Goal: Transaction & Acquisition: Purchase product/service

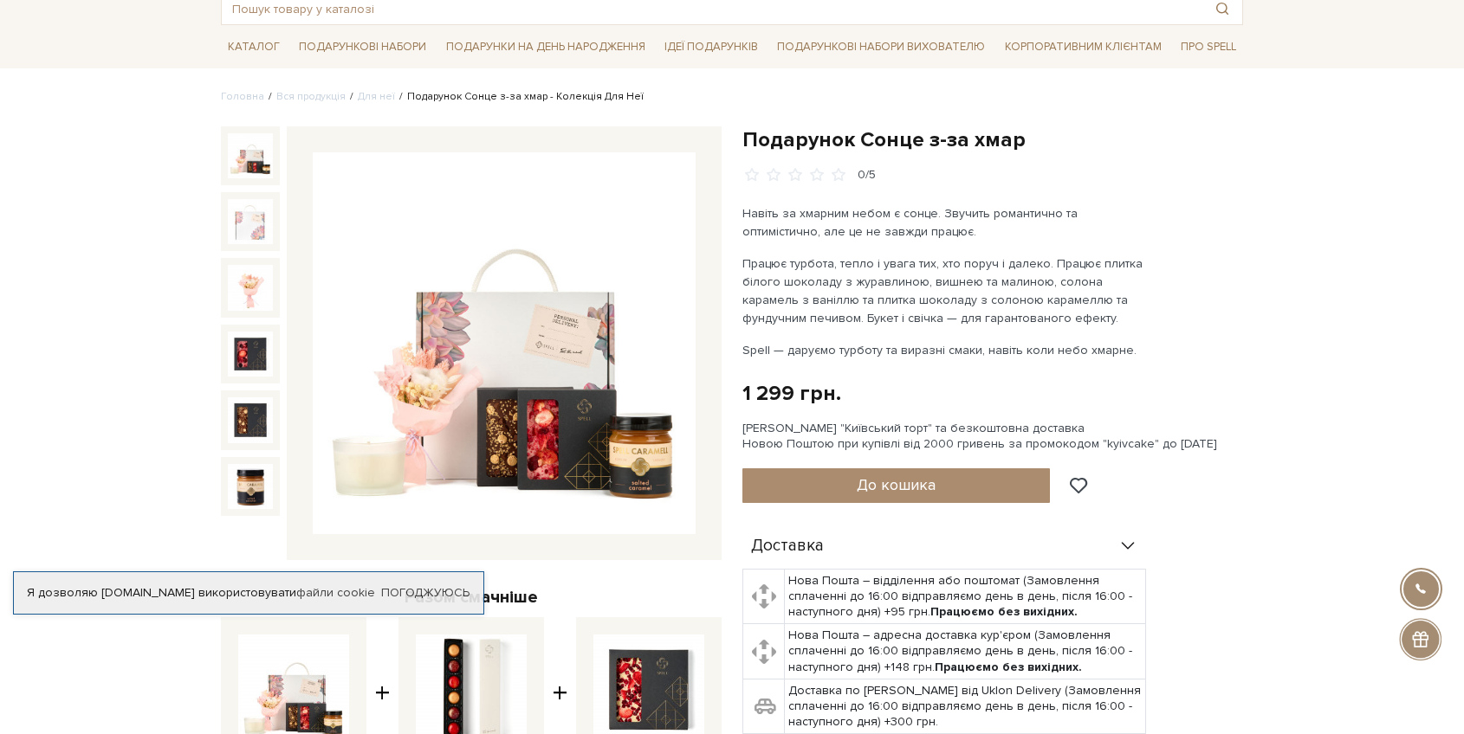
scroll to position [97, 0]
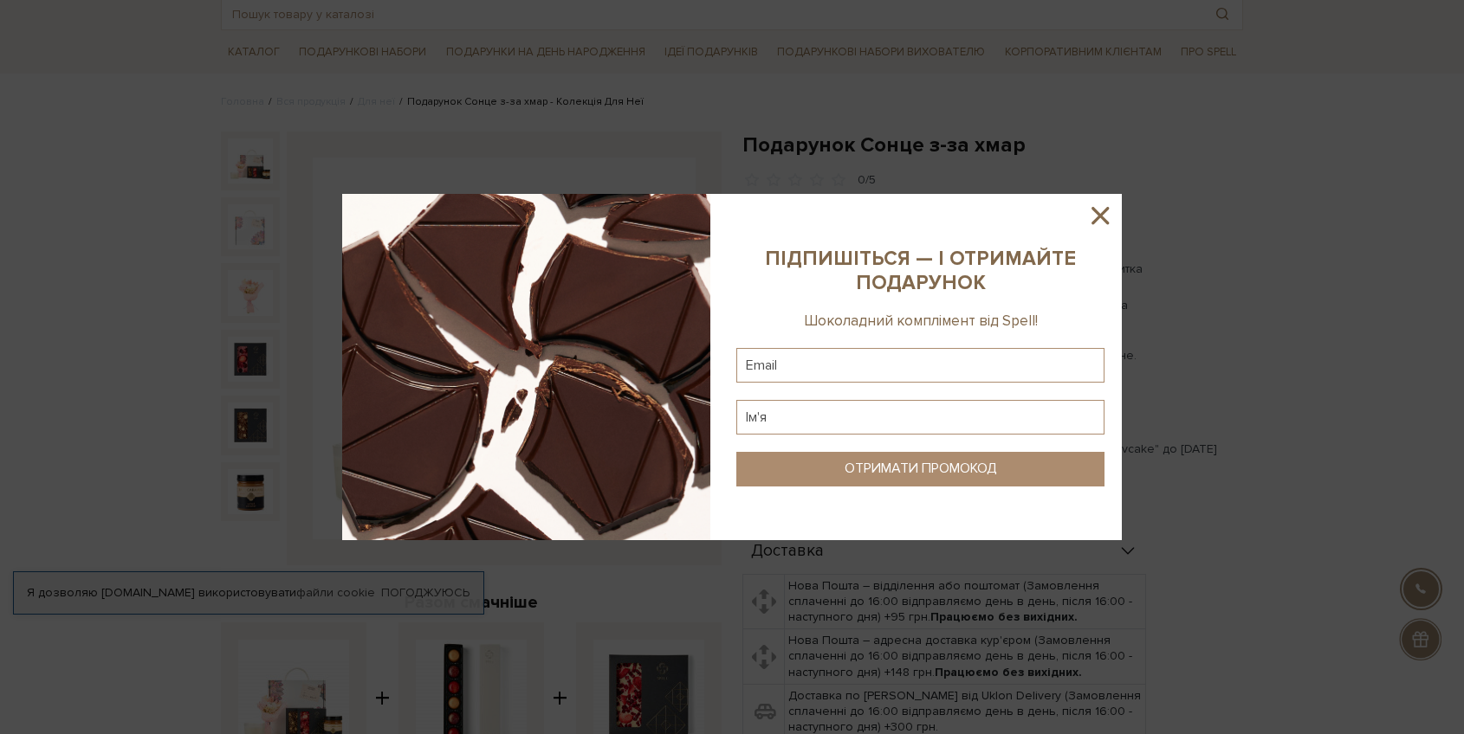
click at [1098, 218] on icon at bounding box center [1099, 215] width 17 height 17
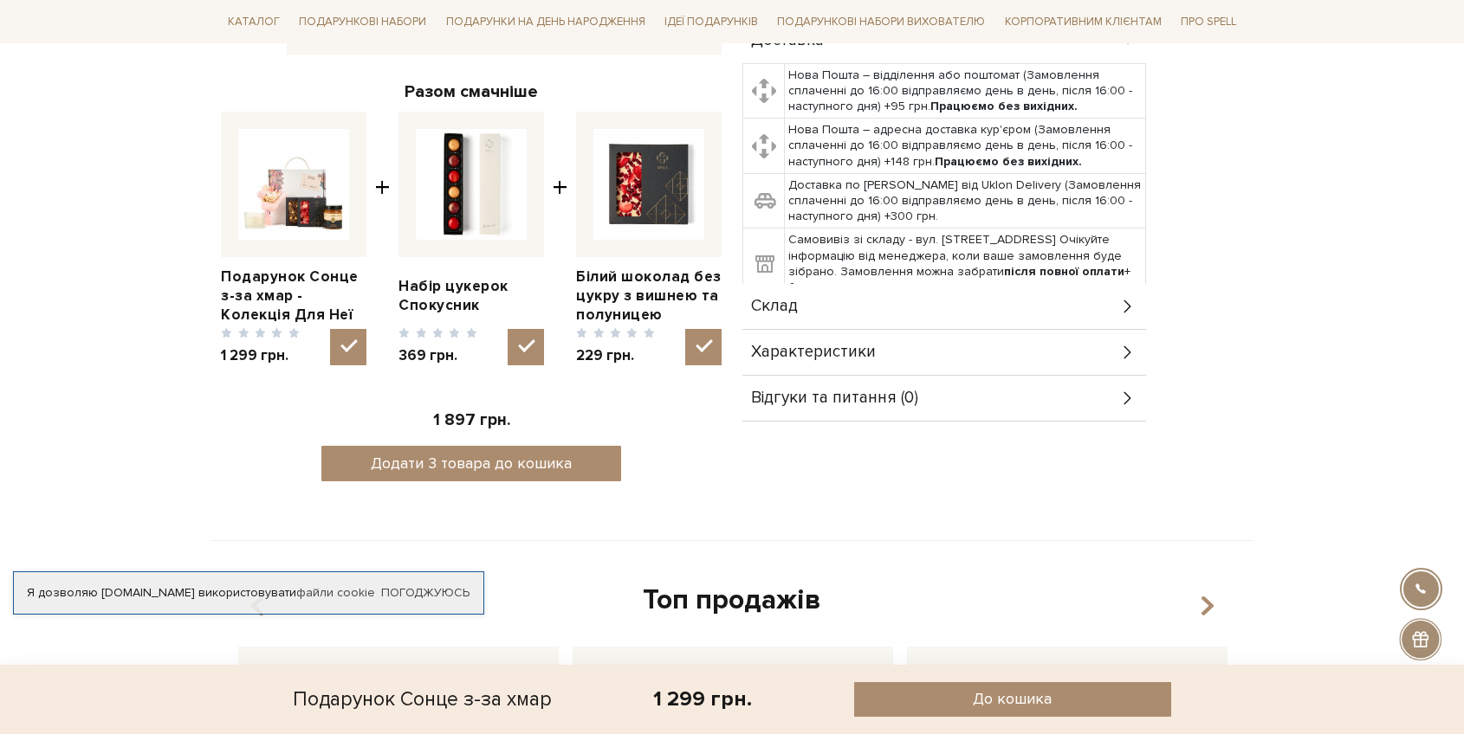
scroll to position [631, 0]
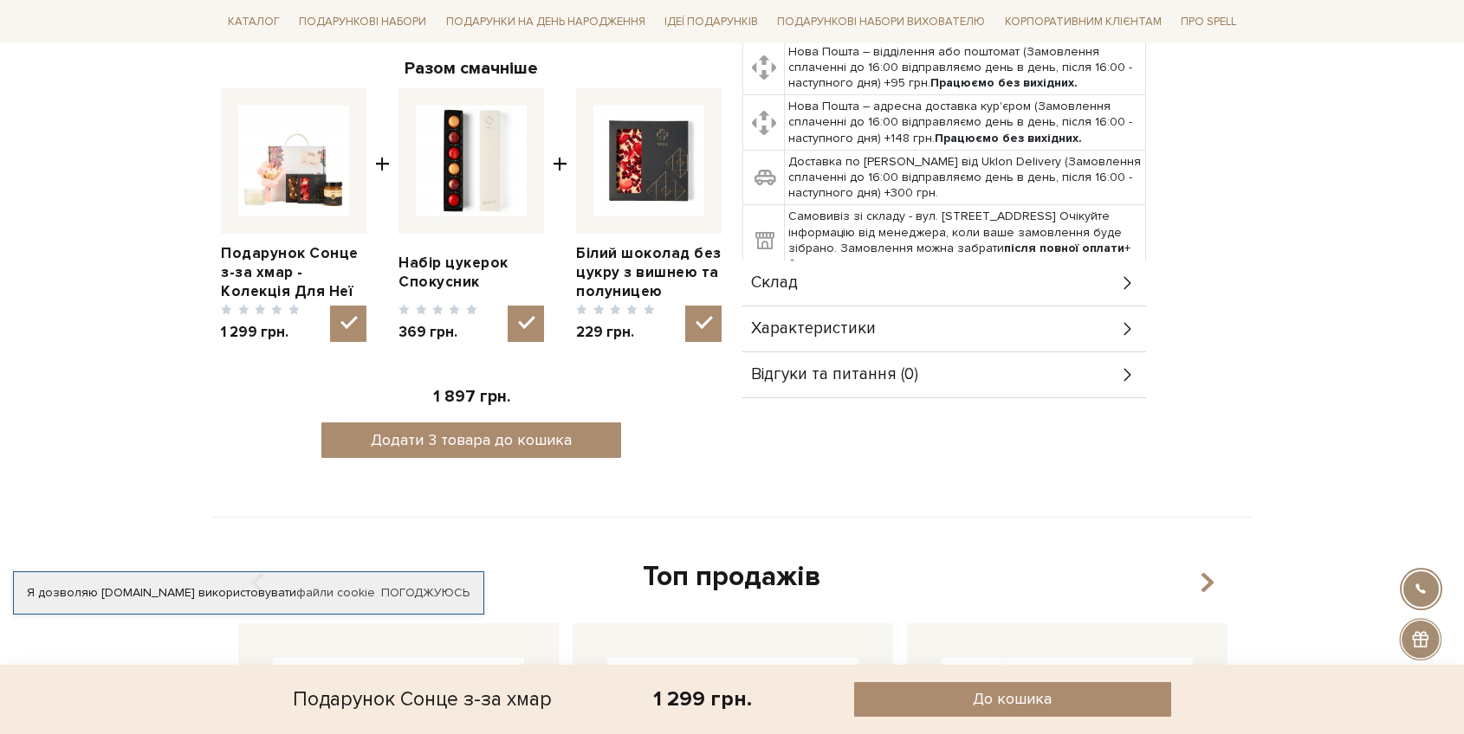
click at [861, 321] on span "Характеристики" at bounding box center [813, 329] width 125 height 16
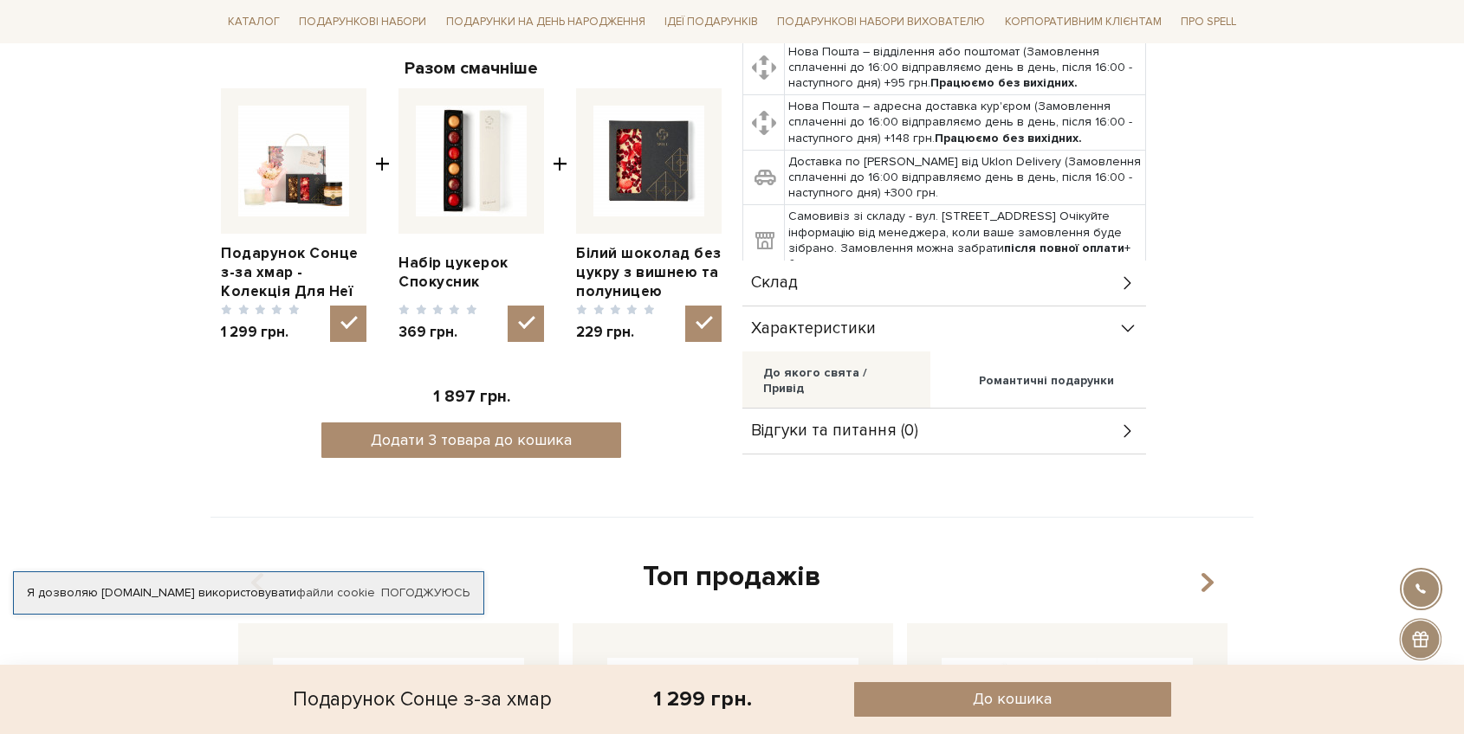
click at [1000, 373] on div "Романтичні подарунки" at bounding box center [1046, 381] width 135 height 16
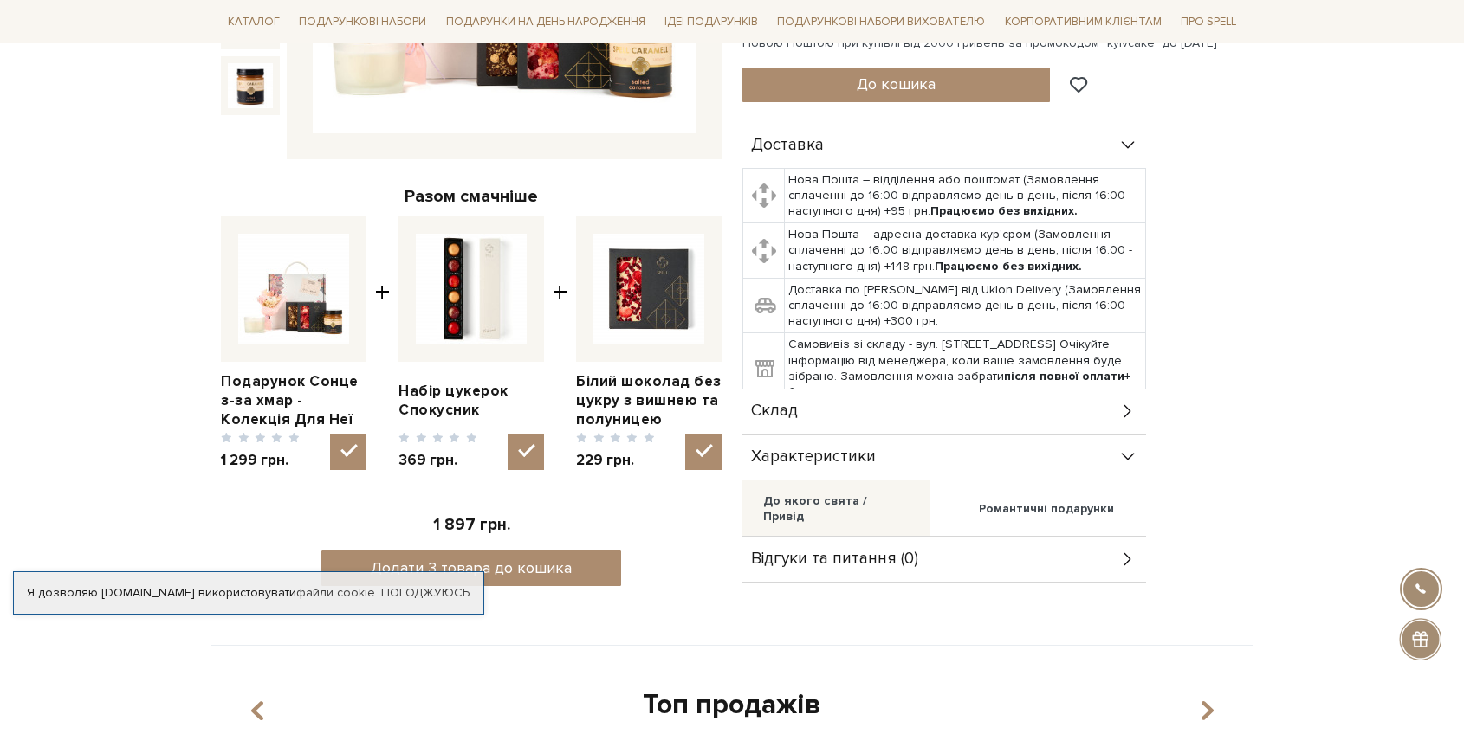
scroll to position [0, 0]
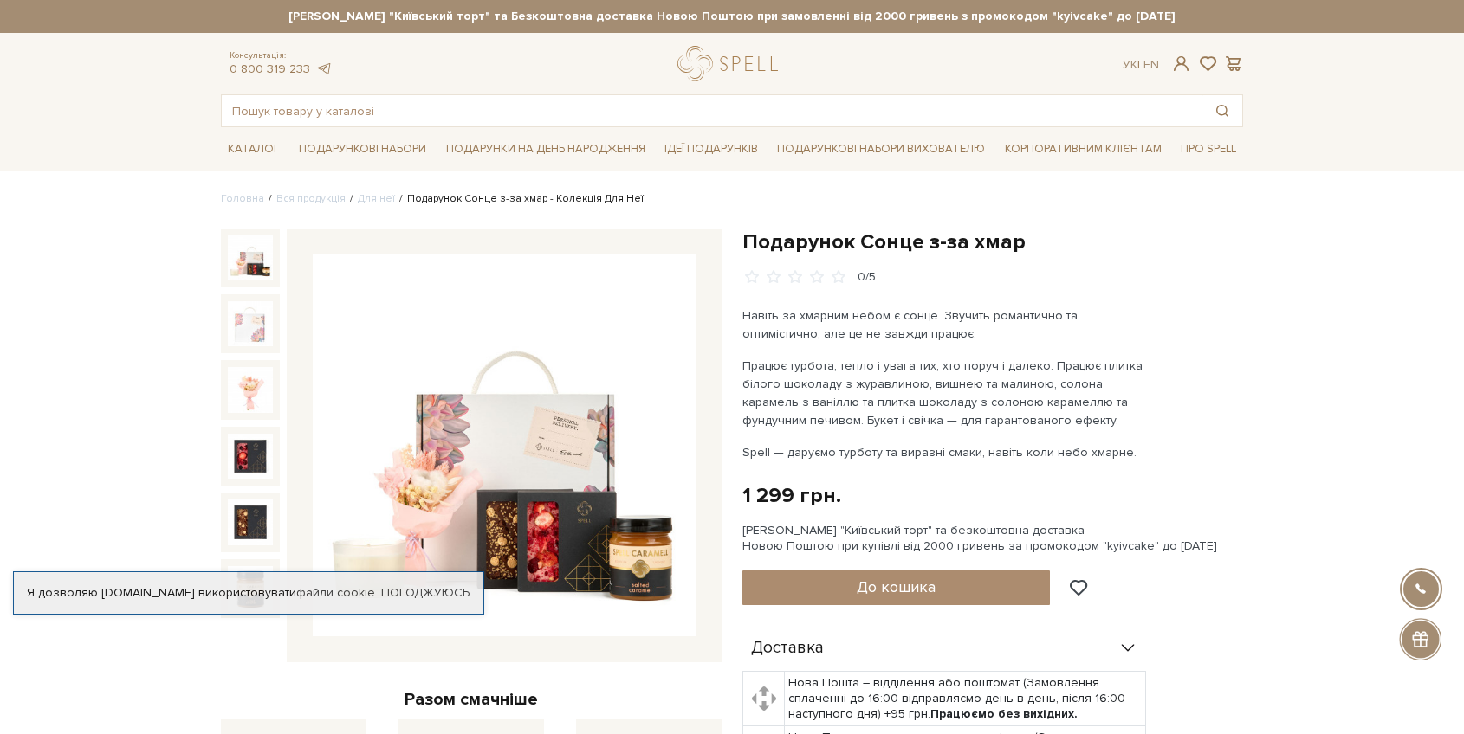
click at [479, 327] on img at bounding box center [504, 446] width 383 height 383
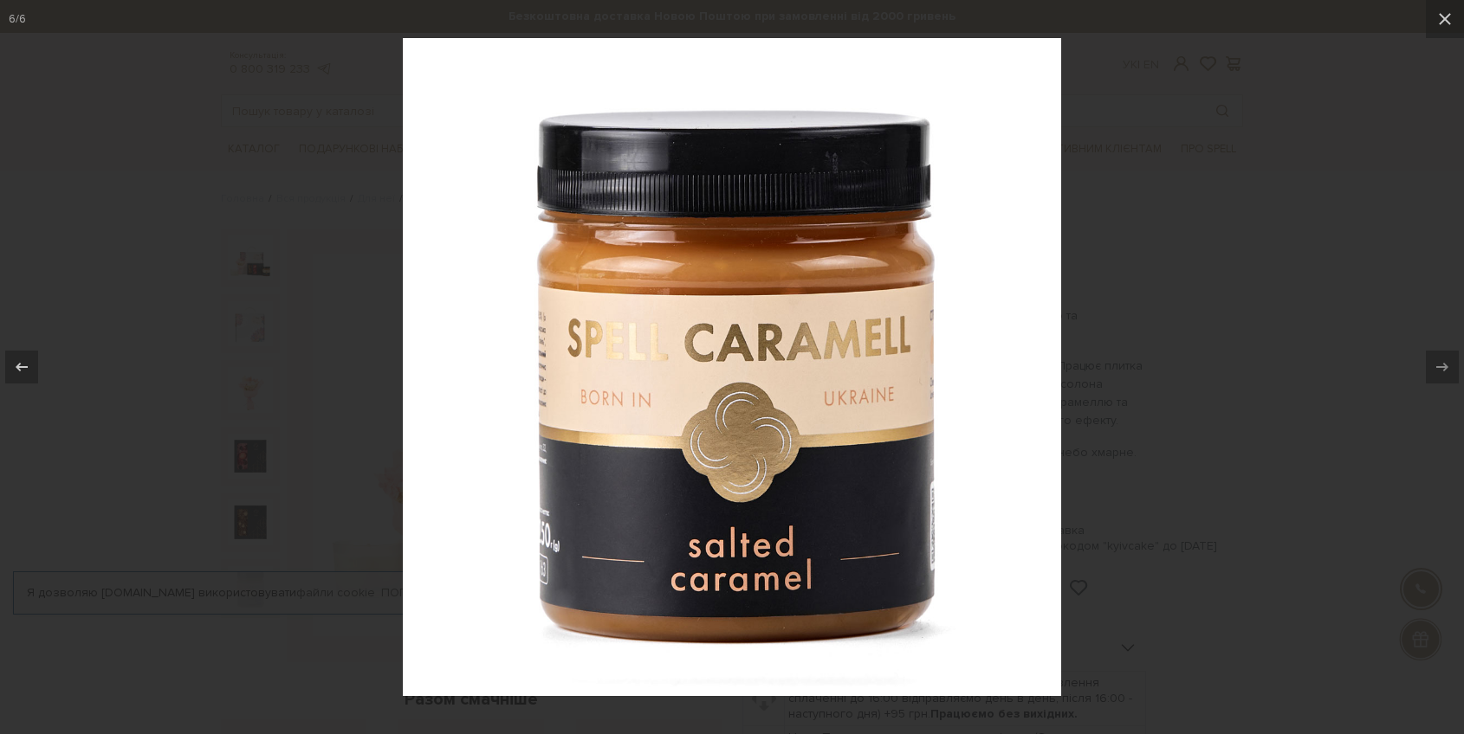
click at [1252, 231] on div at bounding box center [732, 367] width 1464 height 734
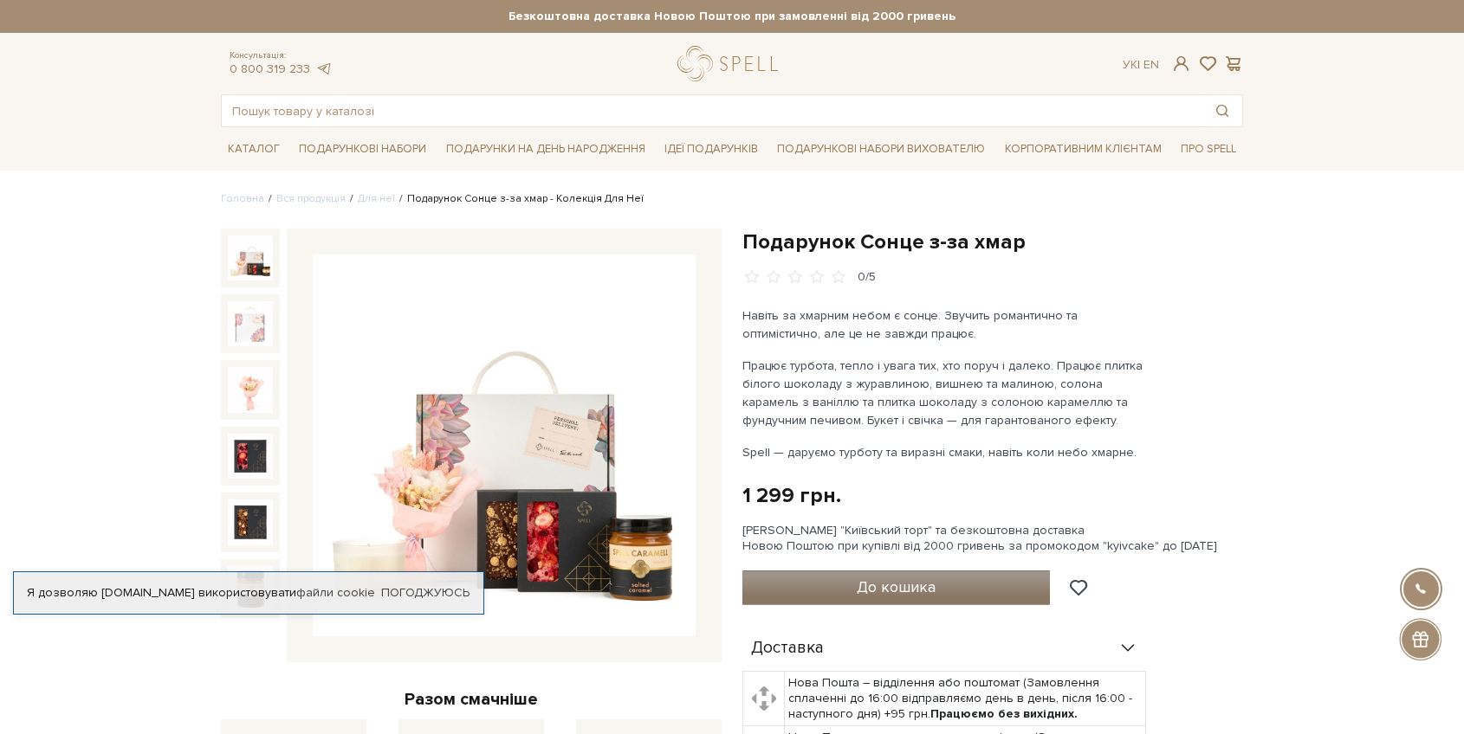
click at [867, 588] on span "До кошика" at bounding box center [896, 587] width 79 height 19
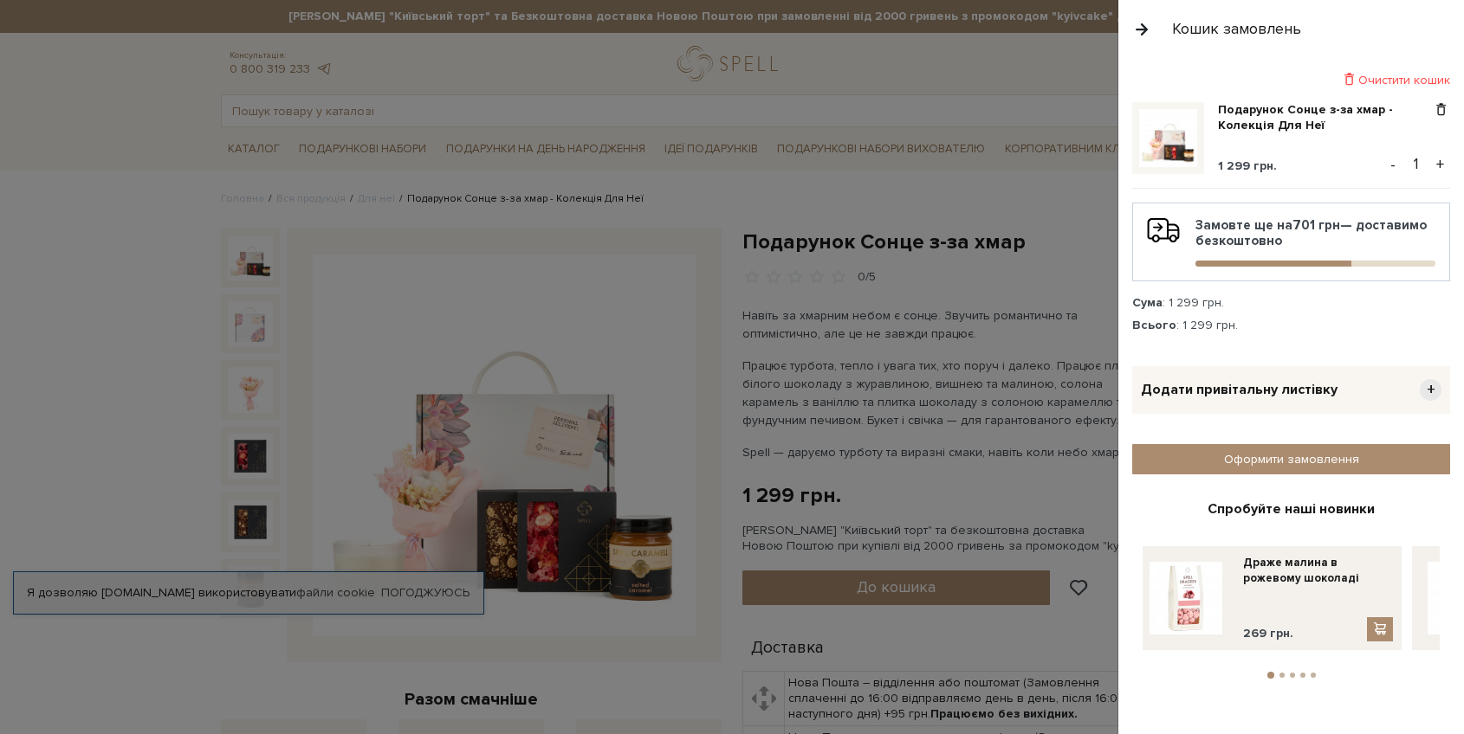
click at [1441, 163] on button "+" at bounding box center [1440, 165] width 20 height 26
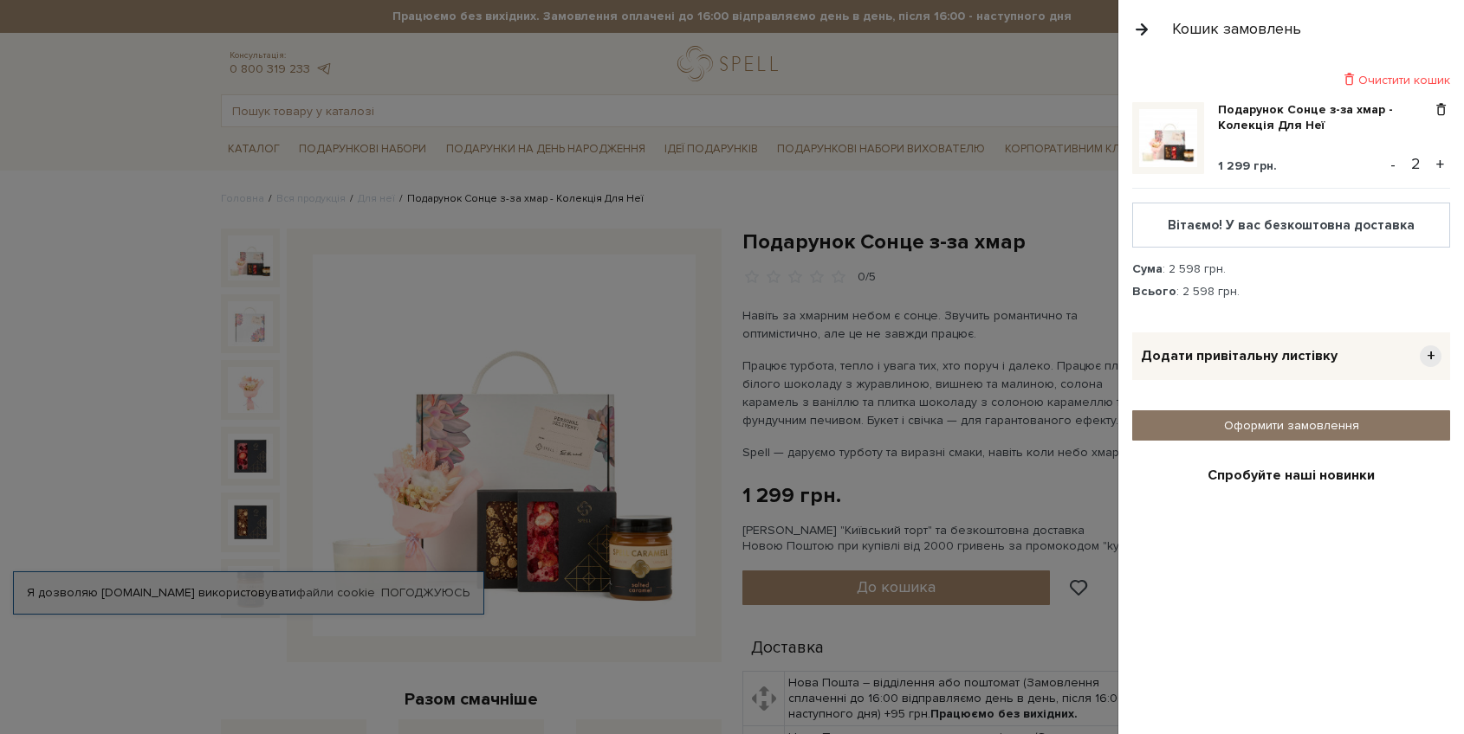
click at [1256, 421] on link "Оформити замовлення" at bounding box center [1291, 426] width 318 height 30
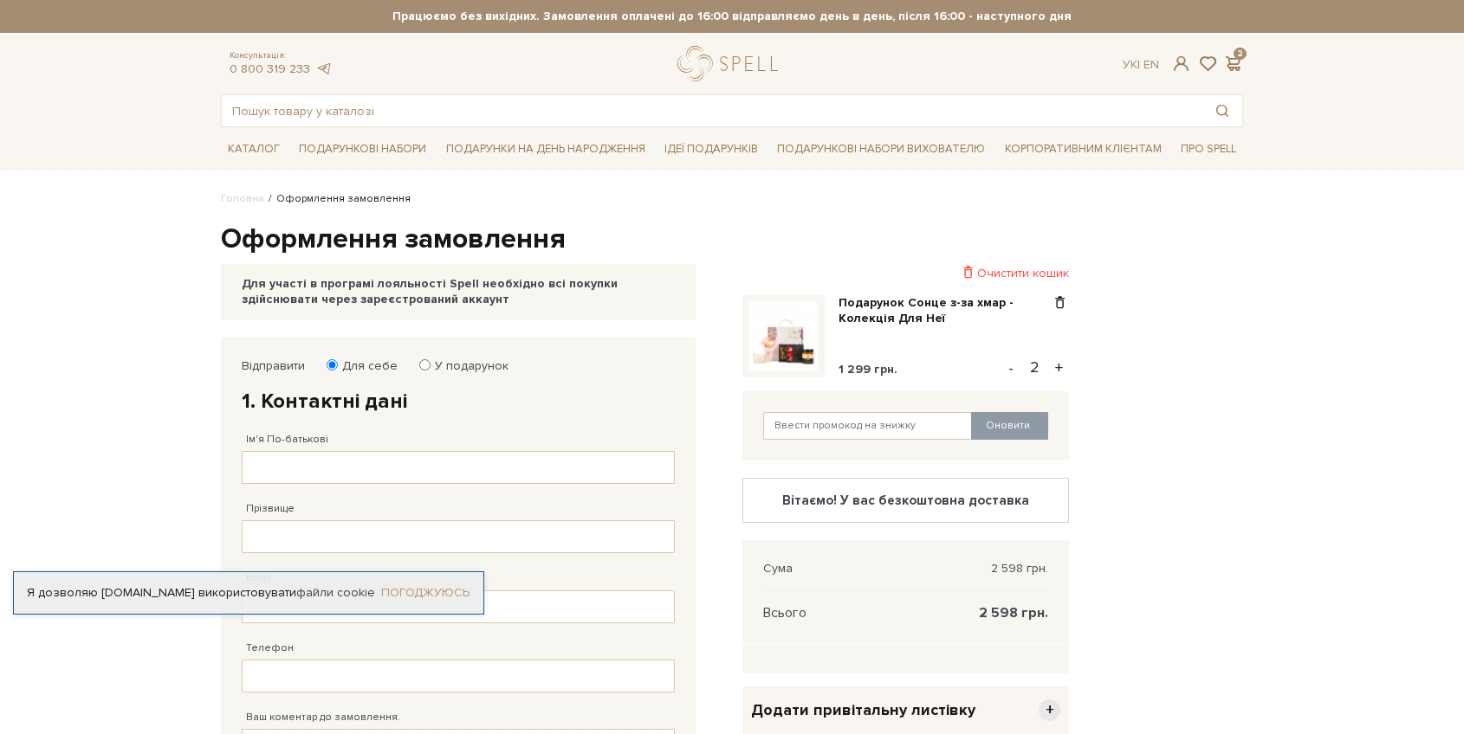
click at [408, 590] on link "Погоджуюсь" at bounding box center [425, 594] width 88 height 16
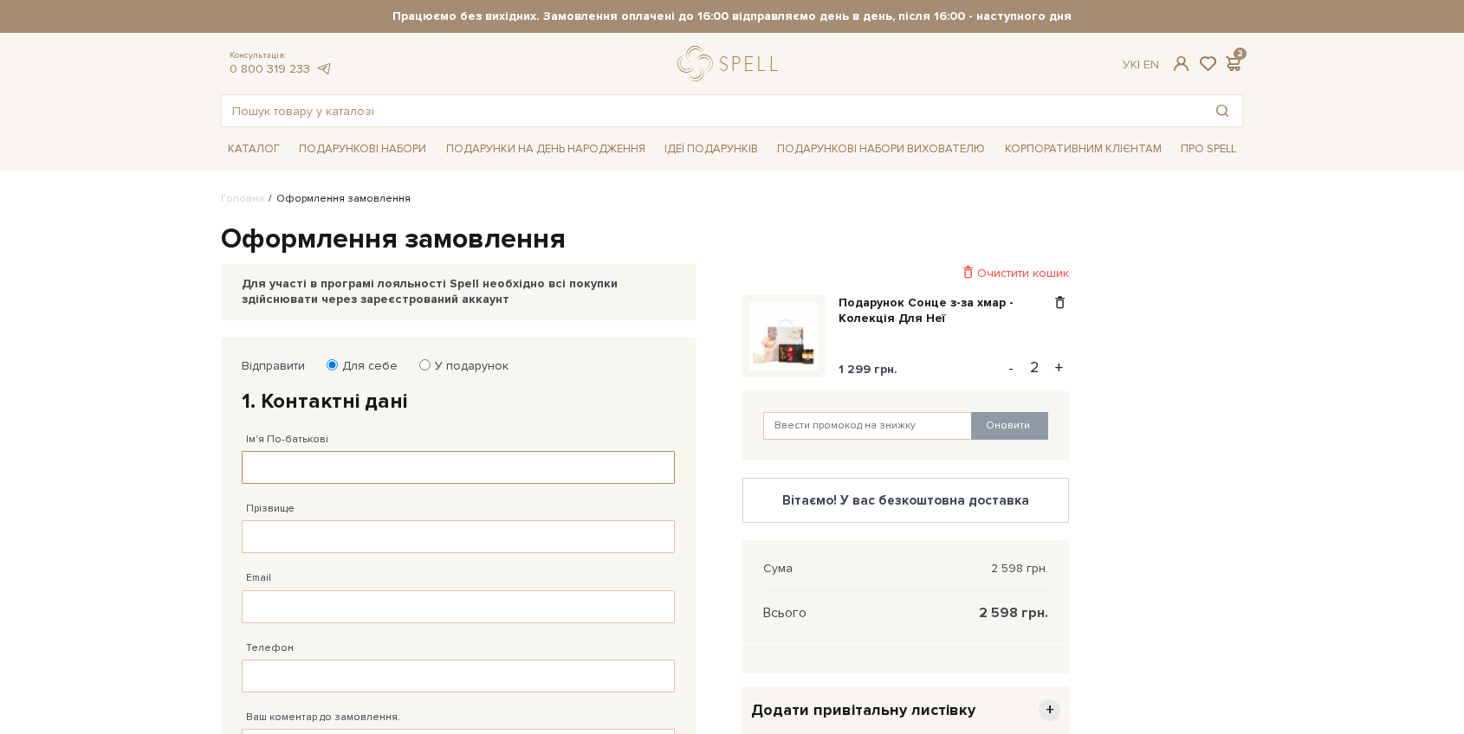
click at [307, 478] on input "Ім'я По-батькові" at bounding box center [458, 467] width 433 height 33
type input "Анастасія Сергіївна"
click at [275, 539] on input "Прізвище" at bounding box center [458, 537] width 433 height 33
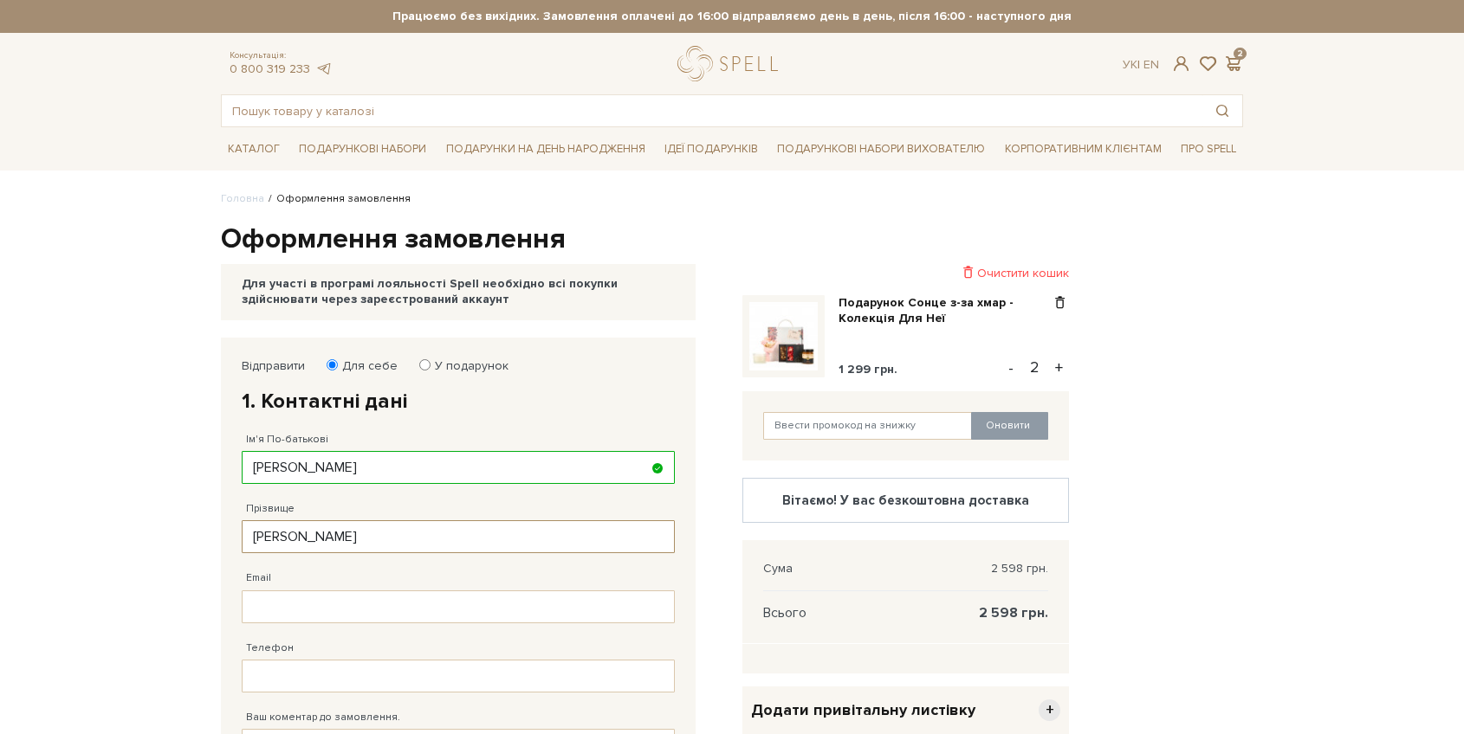
type input "Небеснюк"
click at [273, 621] on input "Email" at bounding box center [458, 607] width 433 height 33
type input "onuzog@gmail.com"
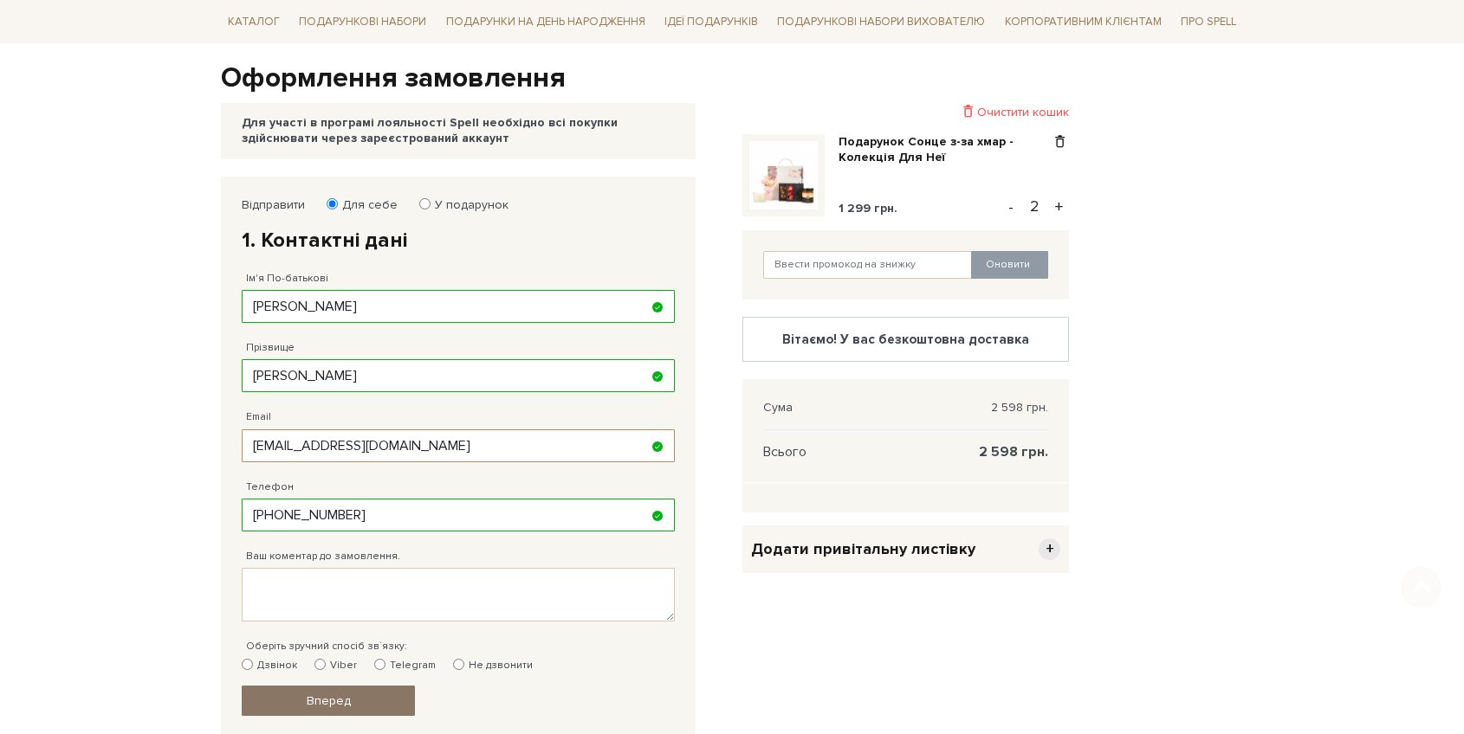
scroll to position [186, 0]
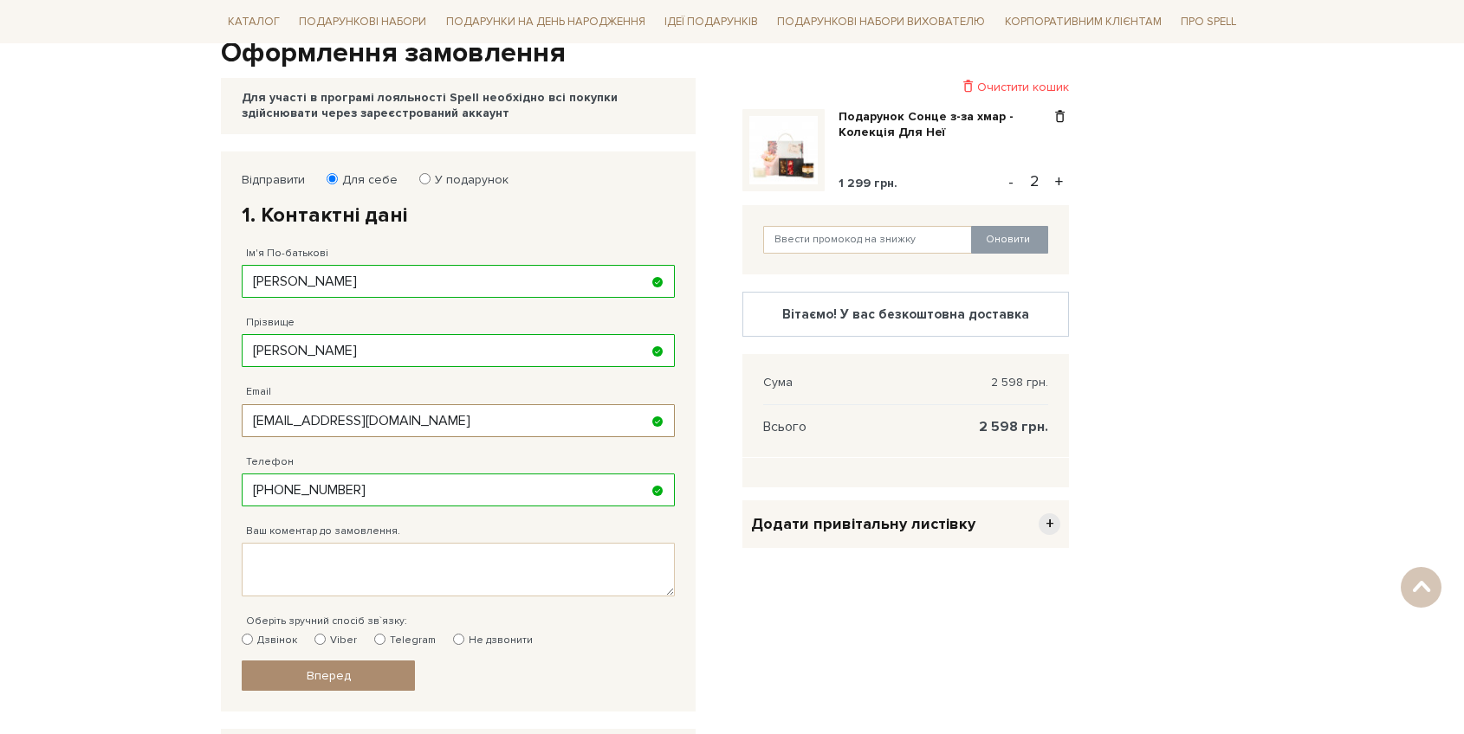
click at [253, 488] on input "38 (095) 798 11 70" at bounding box center [458, 490] width 433 height 33
type input "38 (095) 798 11 70"
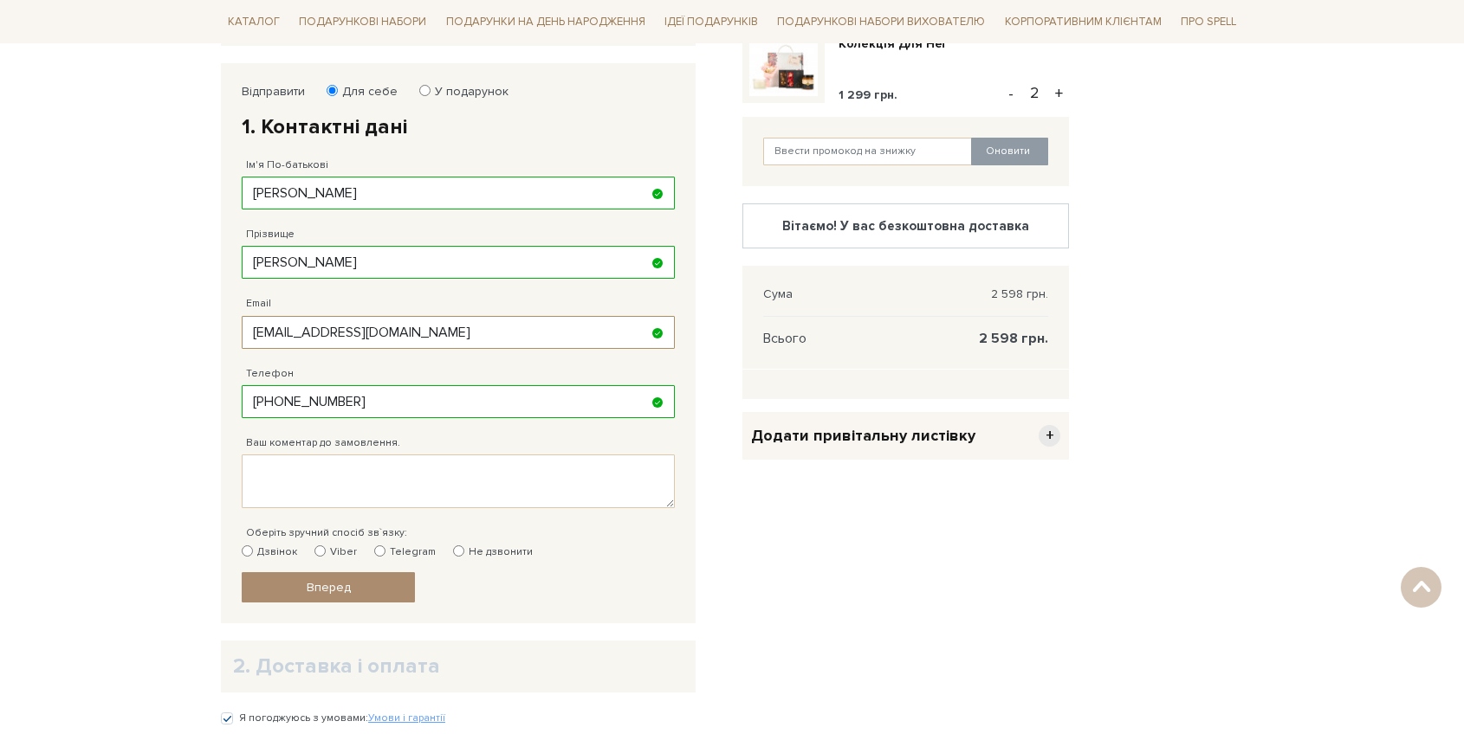
scroll to position [288, 0]
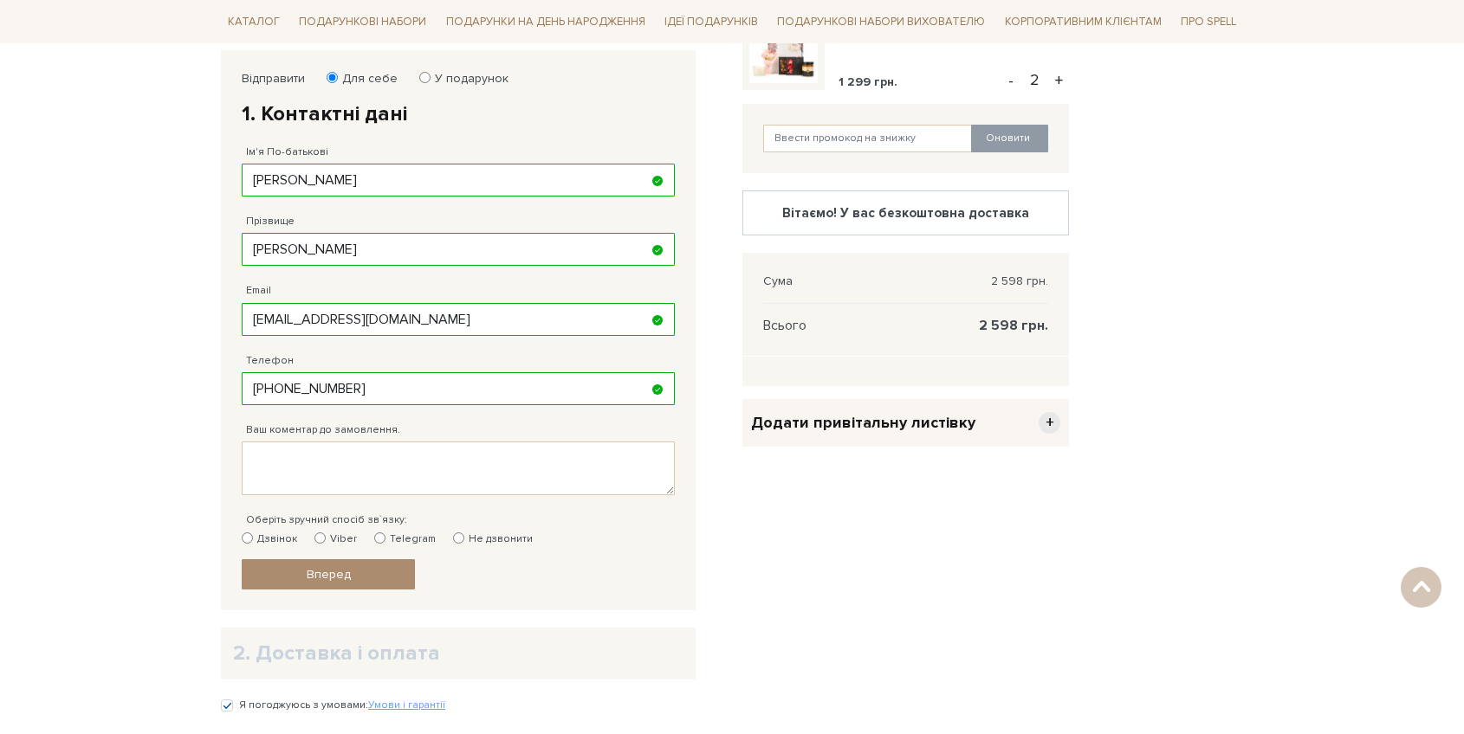
click at [384, 540] on label "Telegram" at bounding box center [404, 540] width 61 height 16
click at [384, 540] on input "Telegram" at bounding box center [379, 538] width 11 height 11
radio input "true"
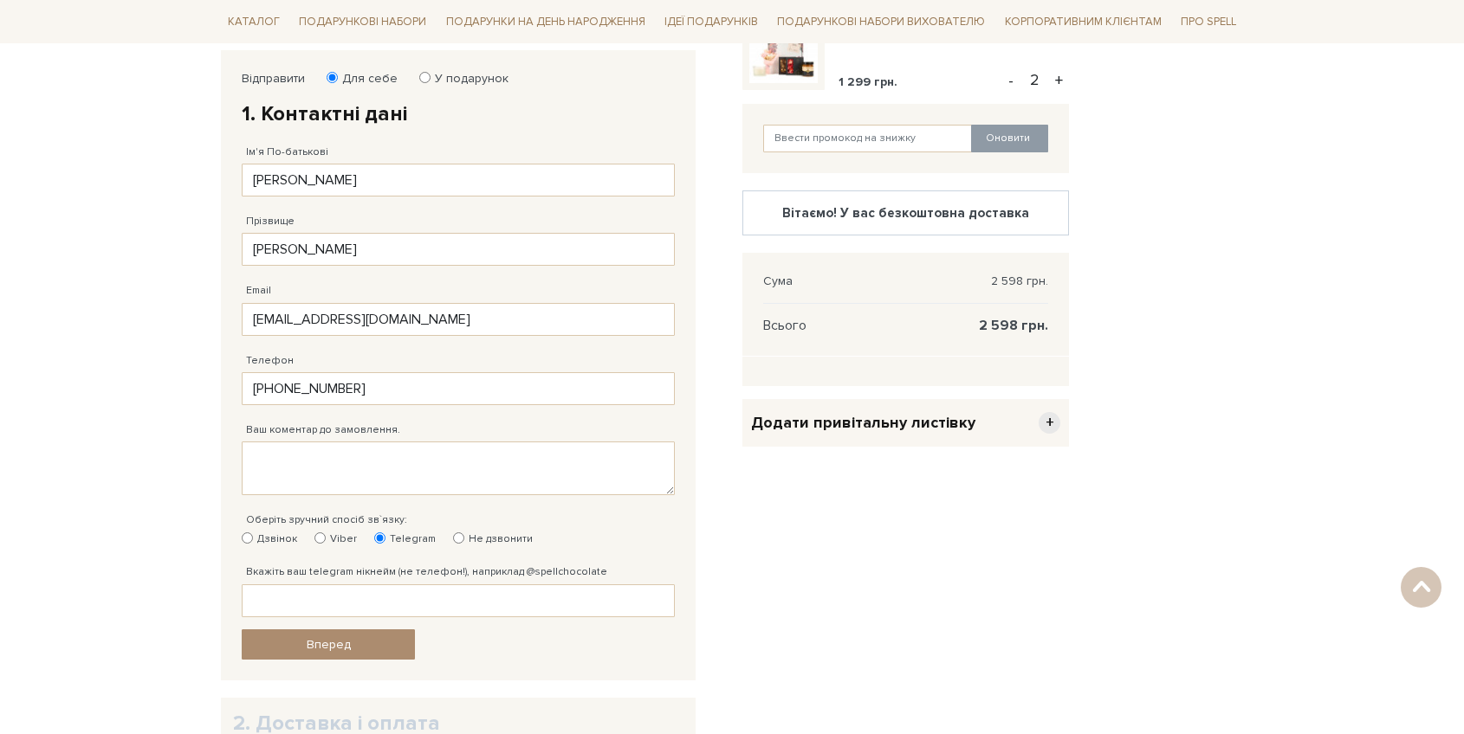
click at [473, 538] on label "Не дзвонити" at bounding box center [493, 540] width 80 height 16
click at [464, 538] on input "Не дзвонити" at bounding box center [458, 538] width 11 height 11
radio input "true"
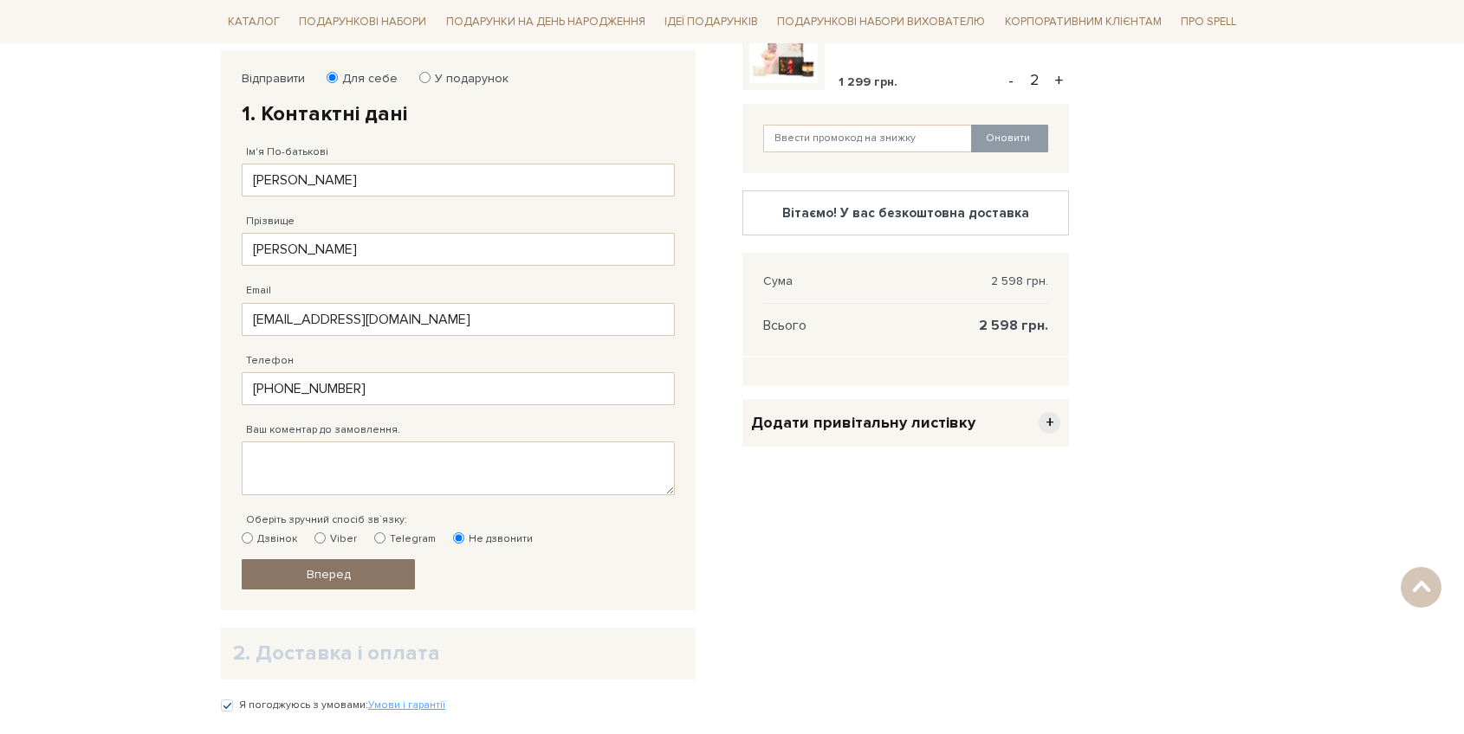
click at [294, 582] on link "Вперед" at bounding box center [328, 575] width 173 height 30
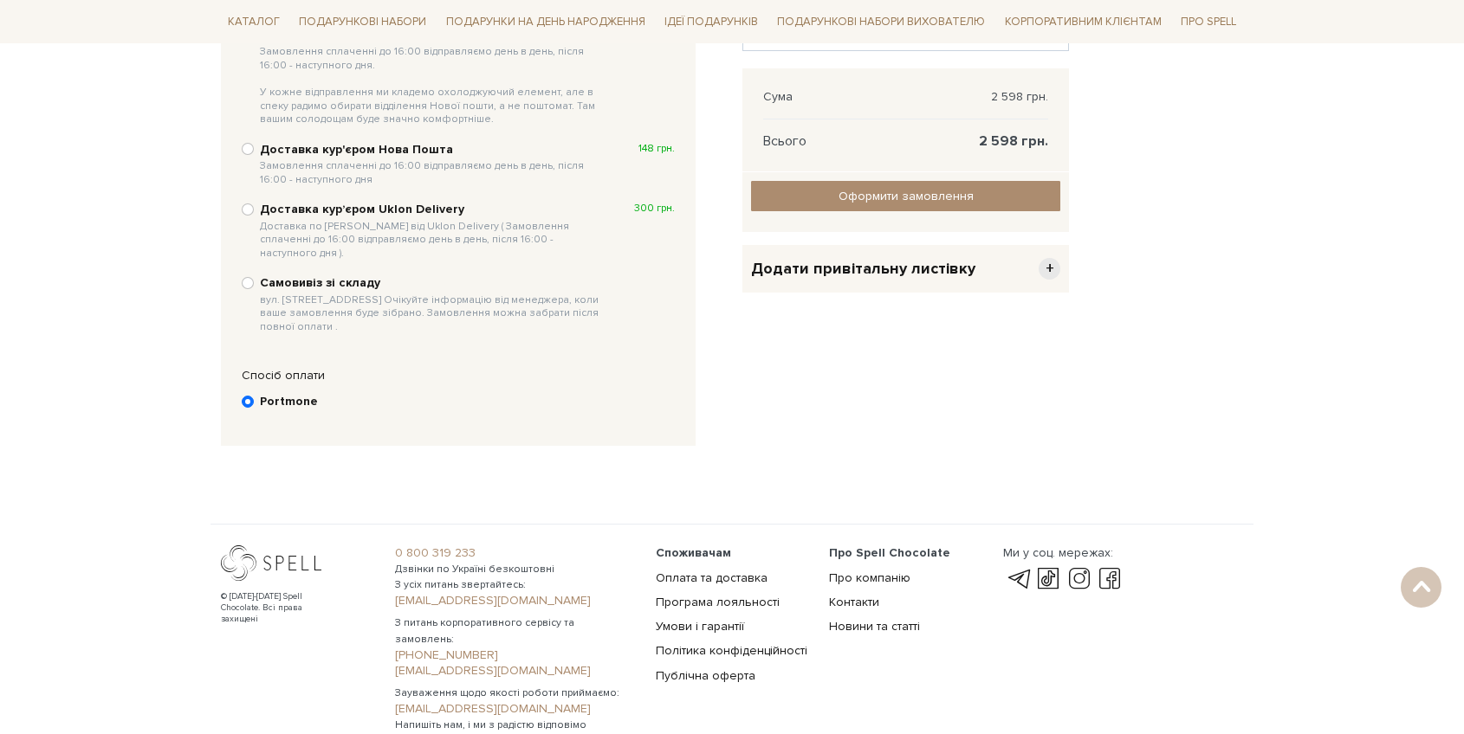
scroll to position [417, 0]
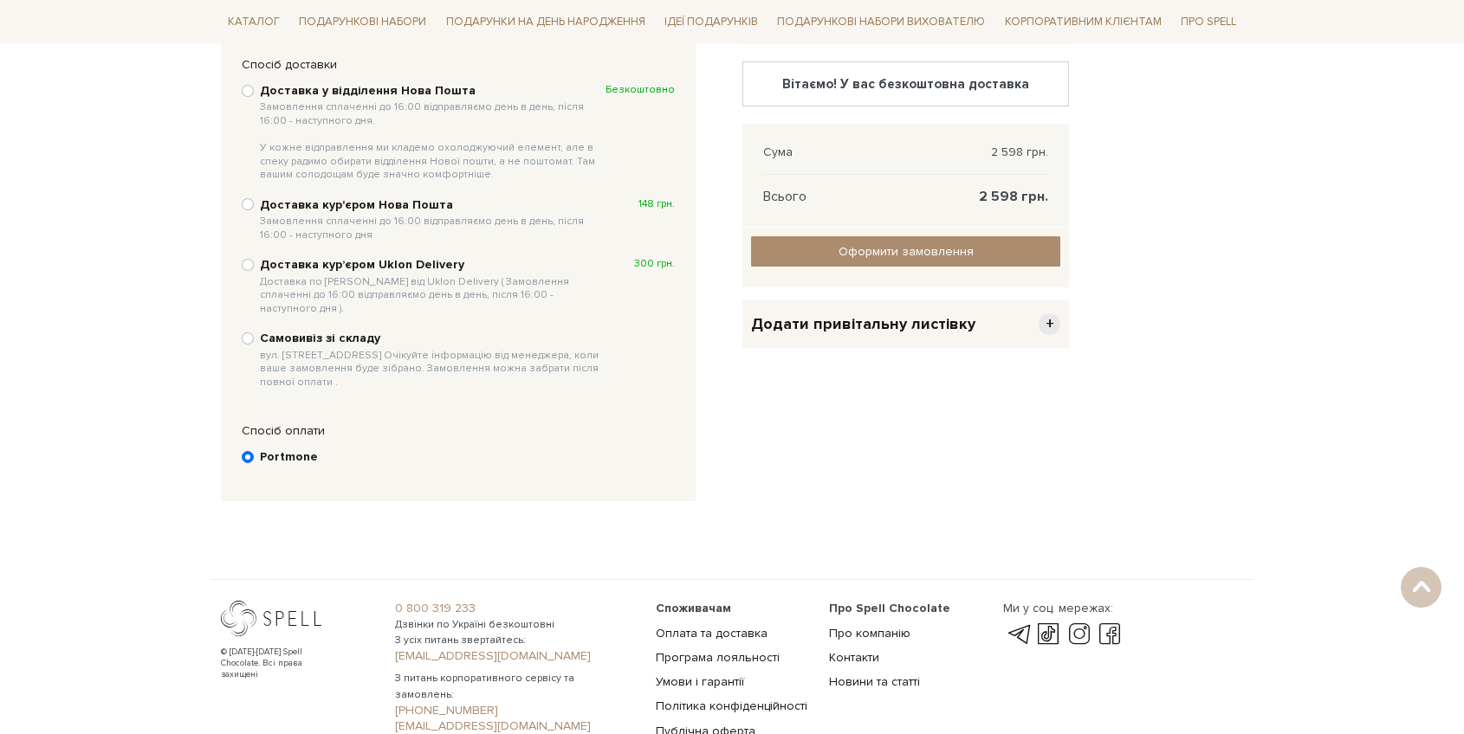
click at [384, 87] on b "Доставка у відділення Нова Пошта Замовлення сплаченні до 16:00 відправляємо ден…" at bounding box center [433, 132] width 346 height 99
click at [254, 87] on input "Доставка у відділення Нова Пошта Замовлення сплаченні до 16:00 відправляємо ден…" at bounding box center [248, 91] width 12 height 12
radio input "true"
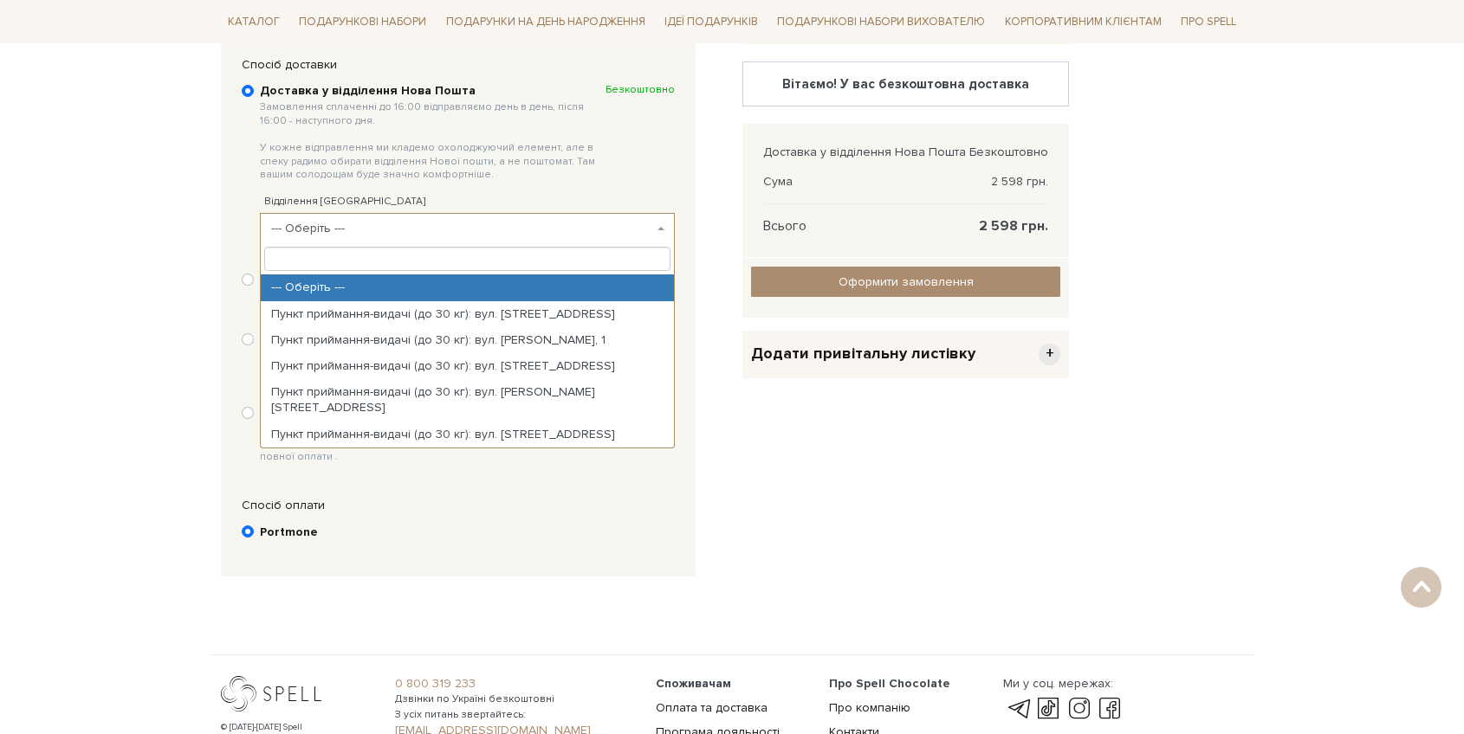
click at [323, 223] on span "--- Оберіть ---" at bounding box center [462, 228] width 382 height 17
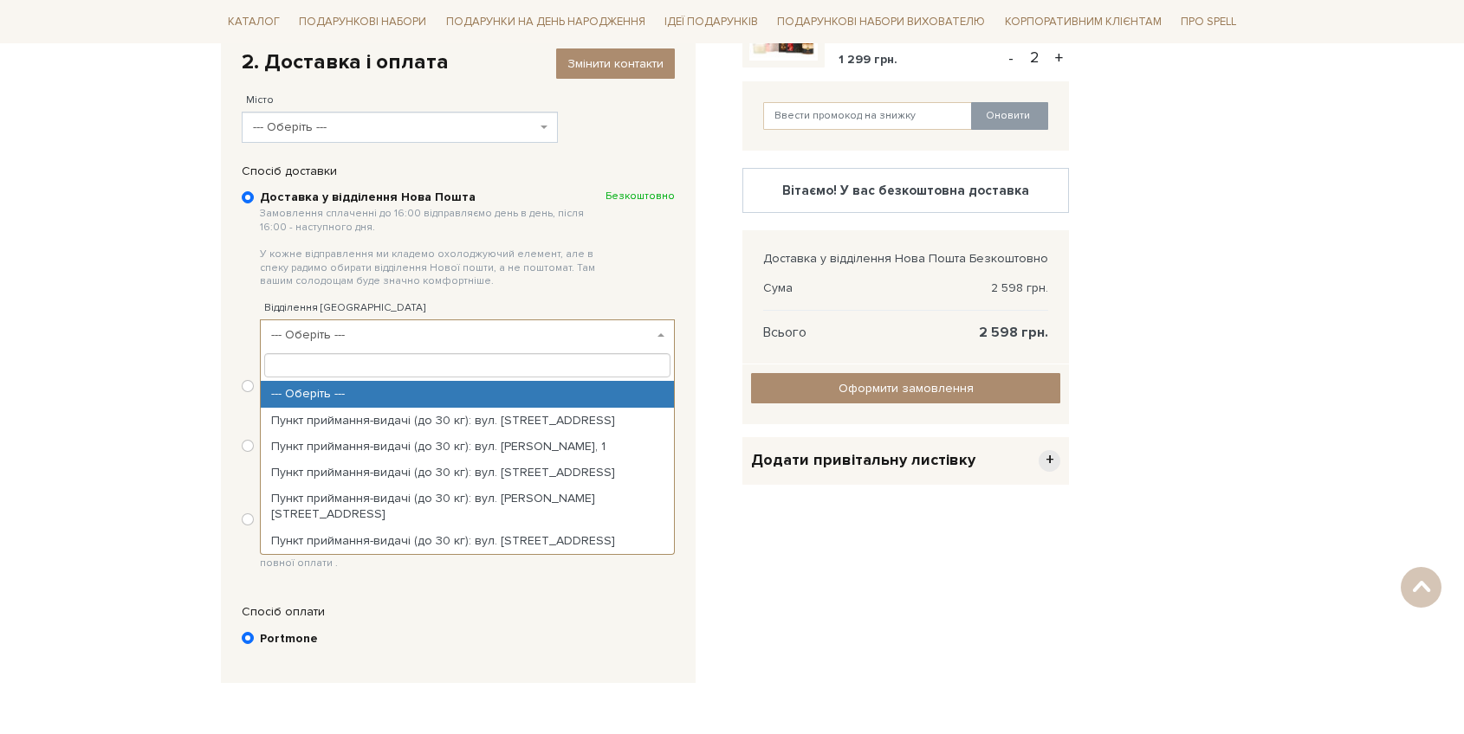
scroll to position [286, 0]
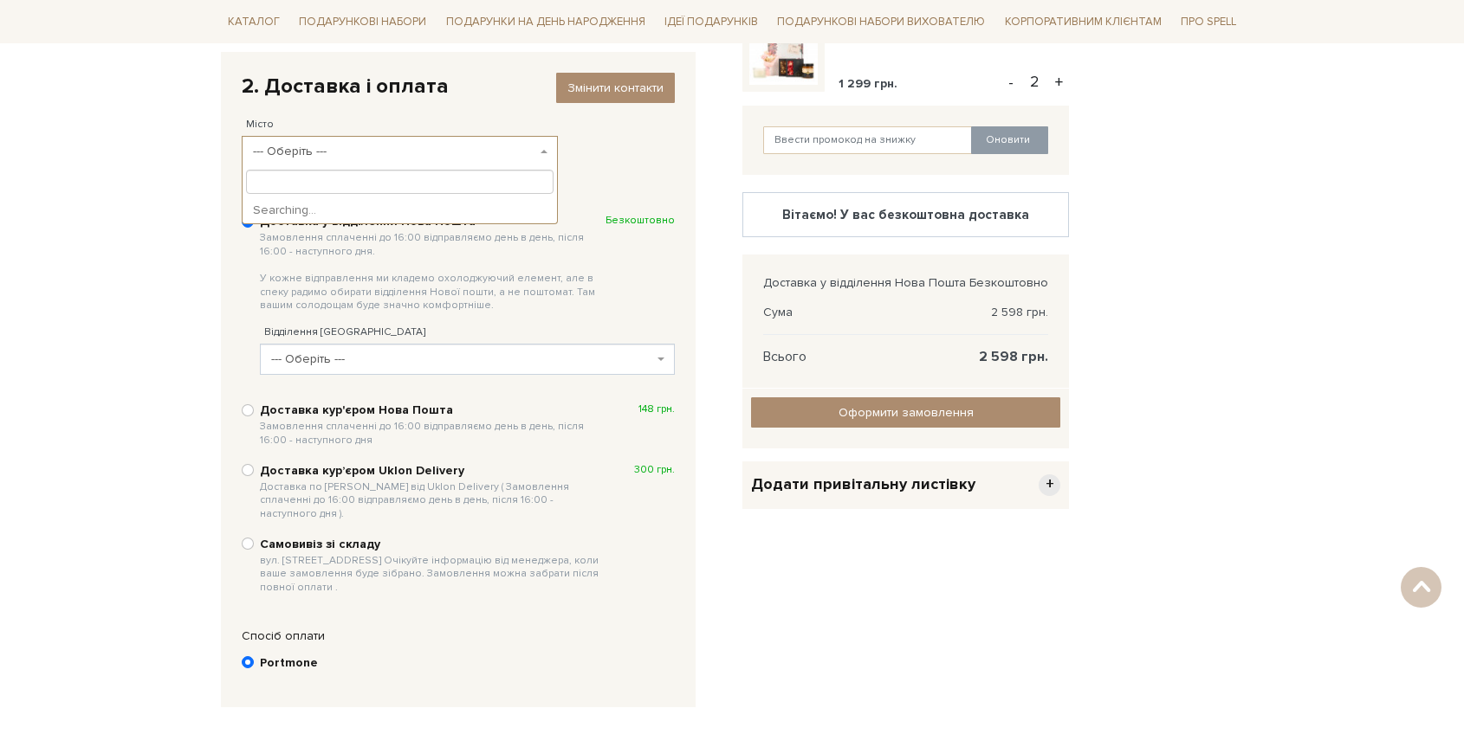
click at [354, 148] on span "--- Оберіть ---" at bounding box center [394, 151] width 283 height 17
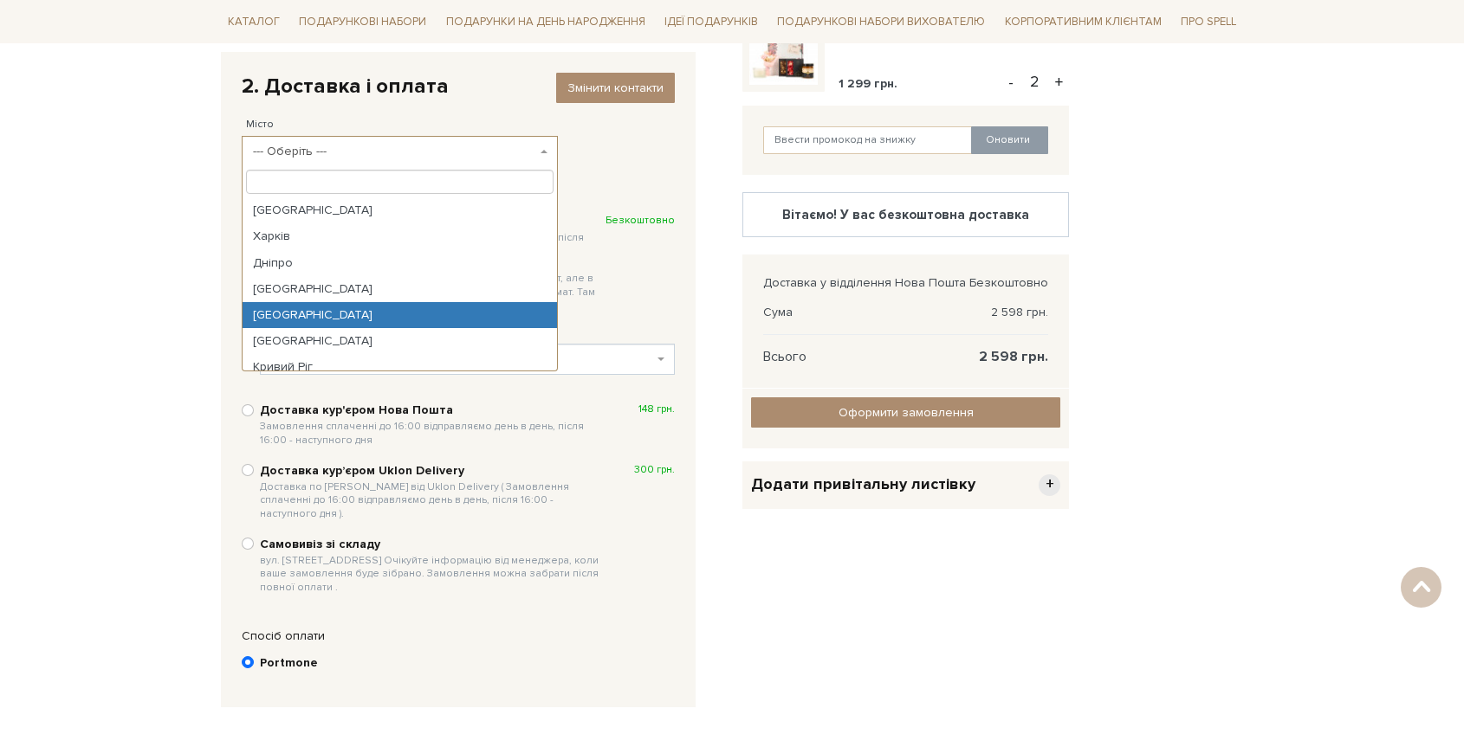
select select "Запоріжжя"
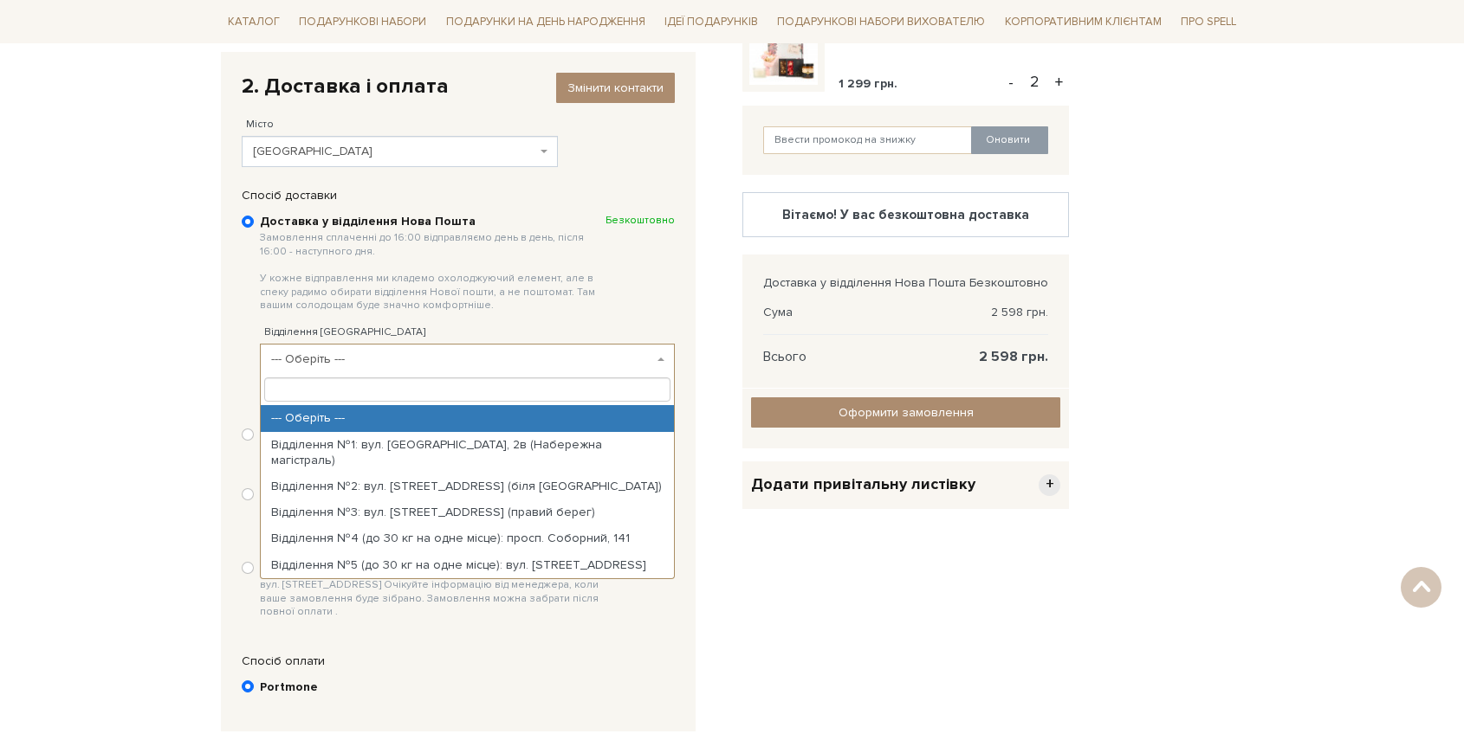
click at [313, 353] on span "--- Оберіть ---" at bounding box center [462, 359] width 382 height 17
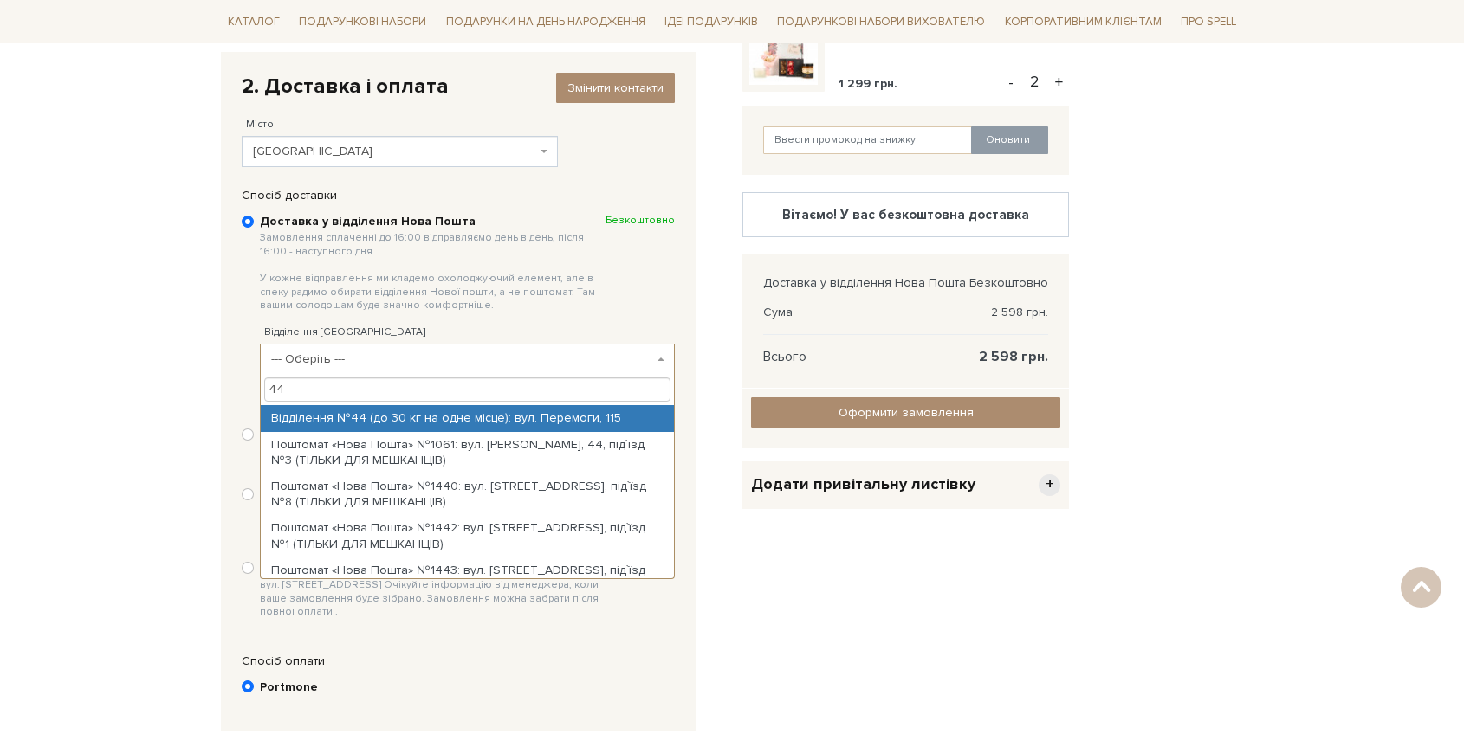
type input "4"
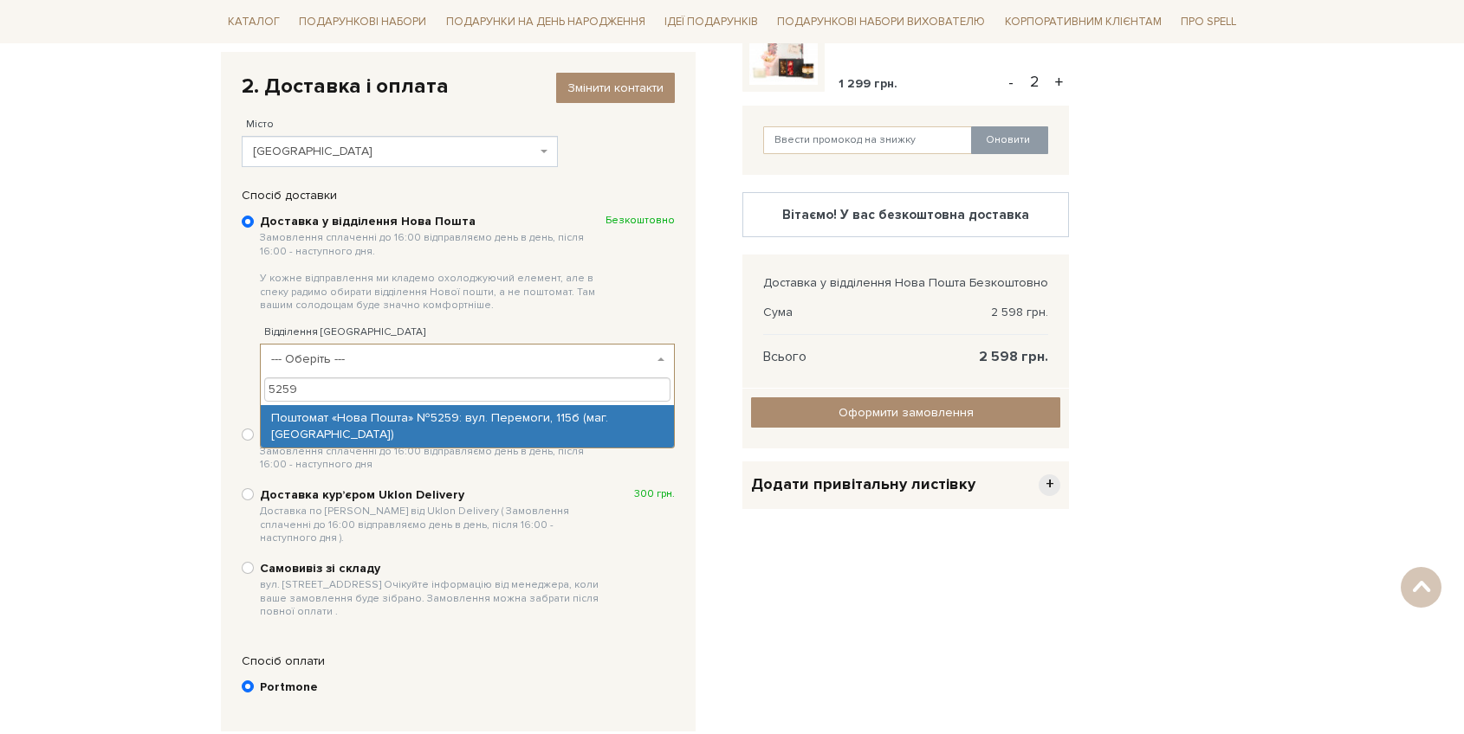
type input "5259"
select select "Поштомат «Нова Пошта» №5259: вул. Перемоги, 115б (маг. АТБ)"
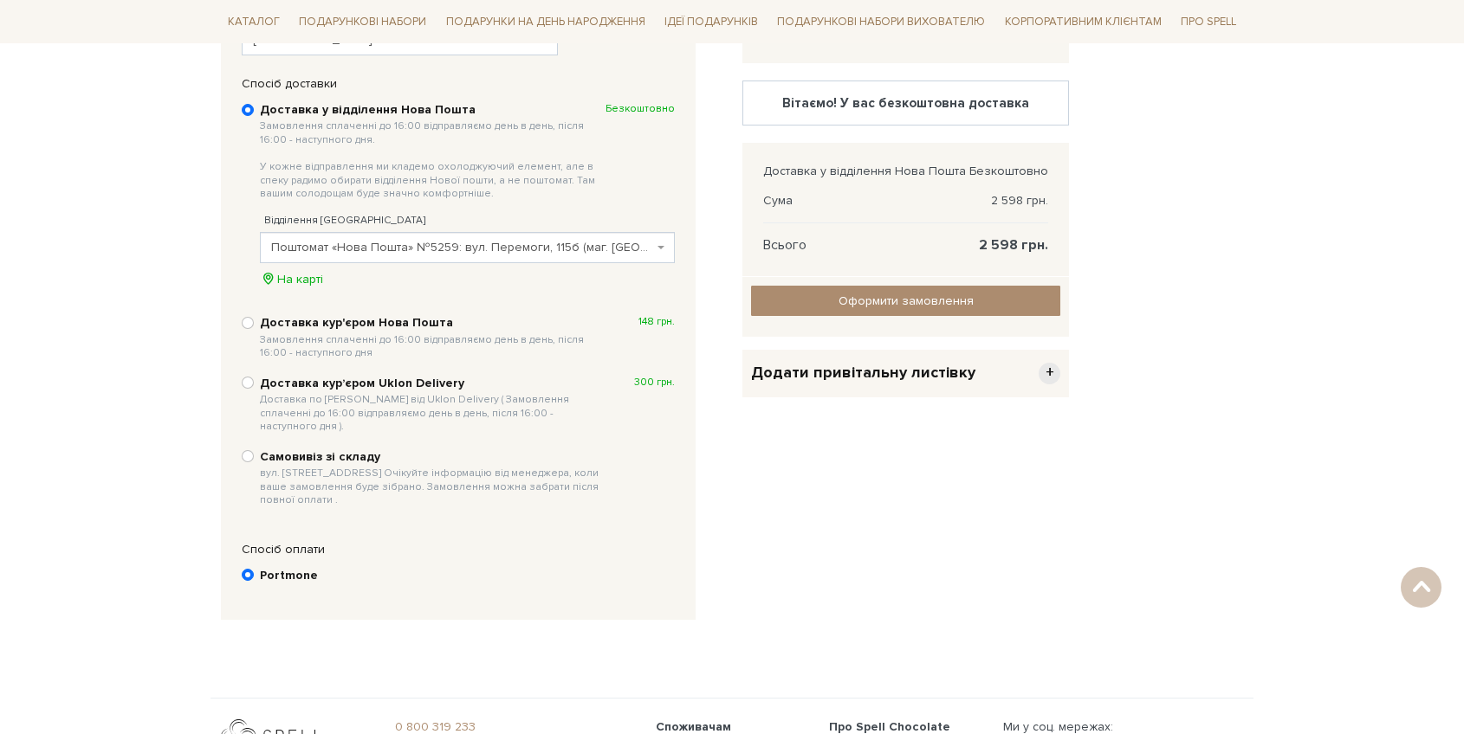
scroll to position [440, 0]
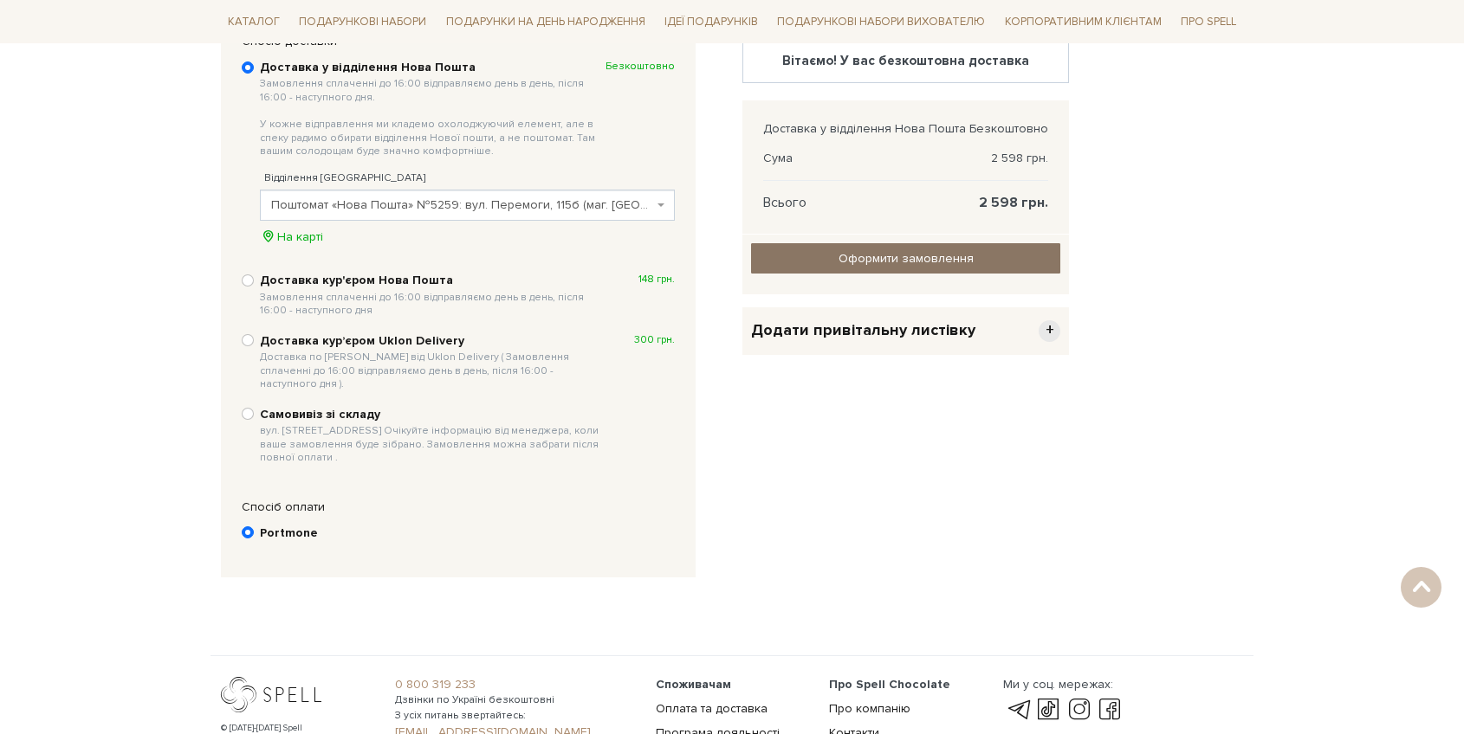
click at [882, 254] on input "Оформити замовлення" at bounding box center [905, 258] width 309 height 30
